Goal: Information Seeking & Learning: Learn about a topic

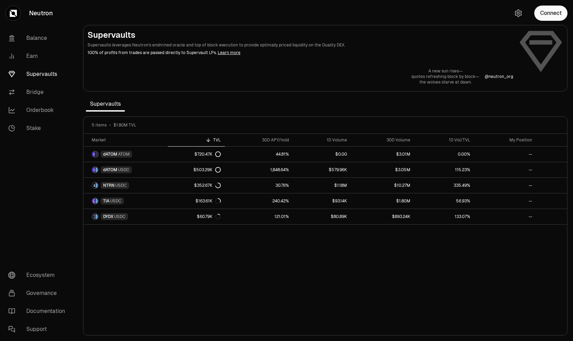
click at [301, 274] on div "Market TVL 30D APY/hold 1D Volume 30D Volume 1D Vol/TVL My Position dATOM ATOM …" at bounding box center [325, 235] width 484 height 202
click at [312, 105] on section "Supervaults Supervaults leverages Neutron's enshrined oracle and top of block e…" at bounding box center [326, 170] width 496 height 341
click at [405, 251] on div "Market TVL 30D APY/hold 1D Volume 30D Volume 1D Vol/TVL My Position dATOM ATOM …" at bounding box center [325, 235] width 484 height 202
